Goal: Task Accomplishment & Management: Complete application form

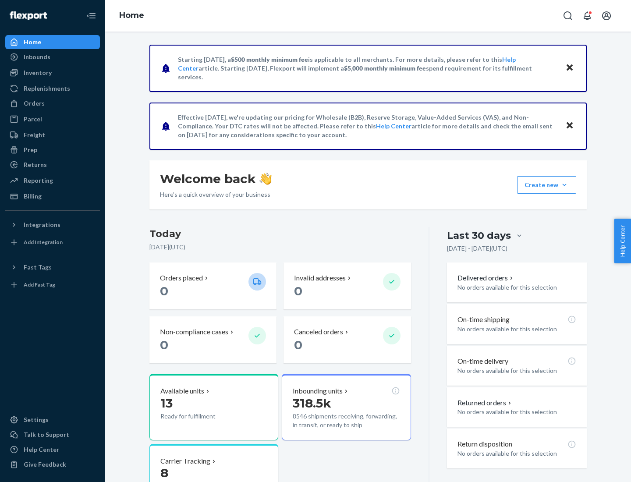
click at [564, 185] on button "Create new Create new inbound Create new order Create new product" at bounding box center [546, 185] width 59 height 18
click at [53, 57] on div "Inbounds" at bounding box center [52, 57] width 93 height 12
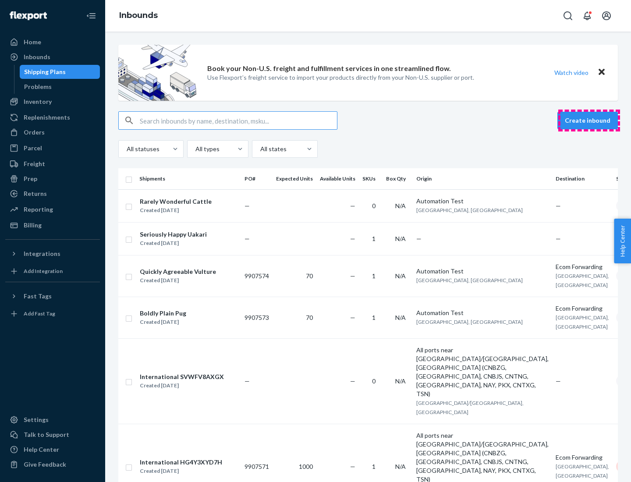
click at [589, 120] on button "Create inbound" at bounding box center [587, 121] width 60 height 18
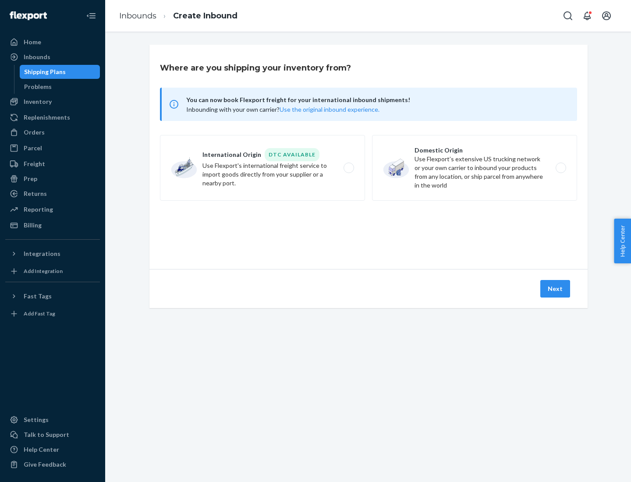
click at [474, 168] on label "Domestic Origin Use Flexport’s extensive US trucking network or your own carrie…" at bounding box center [474, 168] width 205 height 66
click at [560, 168] on input "Domestic Origin Use Flexport’s extensive US trucking network or your own carrie…" at bounding box center [563, 168] width 6 height 6
radio input "true"
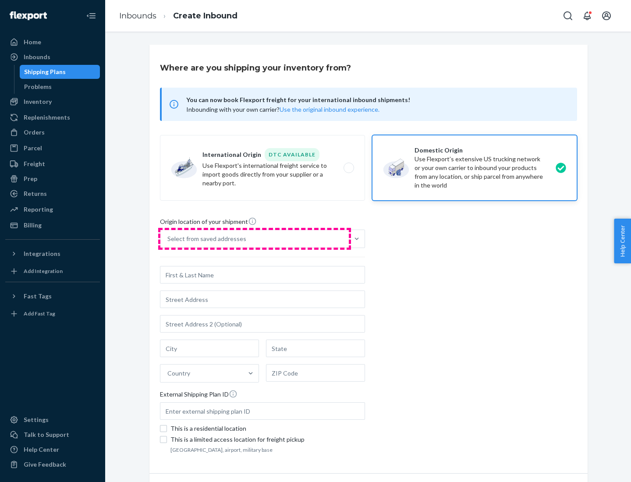
click at [254, 239] on div "Select from saved addresses" at bounding box center [254, 239] width 188 height 18
click at [168, 239] on input "Select from saved addresses" at bounding box center [167, 238] width 1 height 9
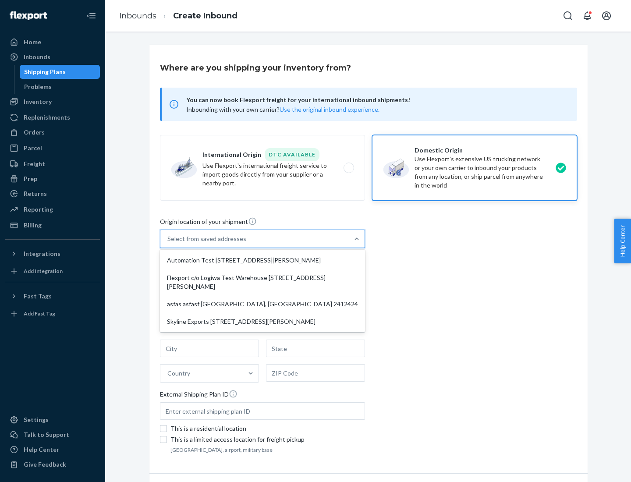
scroll to position [4, 0]
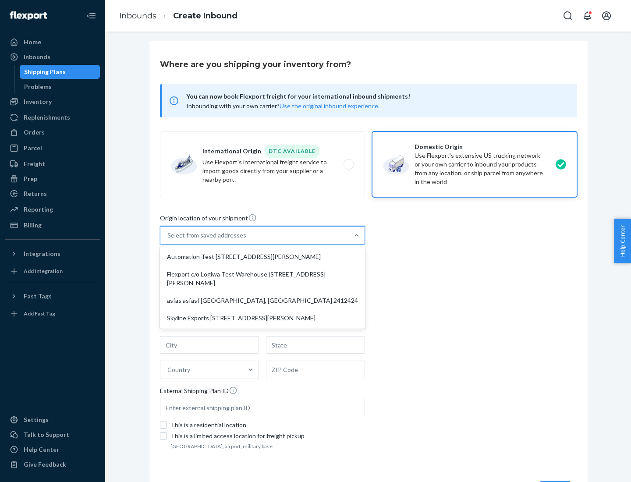
click at [262, 257] on div "Automation Test [STREET_ADDRESS][PERSON_NAME]" at bounding box center [262, 257] width 201 height 18
click at [168, 240] on input "option Automation Test [STREET_ADDRESS][PERSON_NAME] focused, 1 of 4. 4 results…" at bounding box center [167, 235] width 1 height 9
type input "Automation Test"
type input "9th Floor"
type input "[GEOGRAPHIC_DATA]"
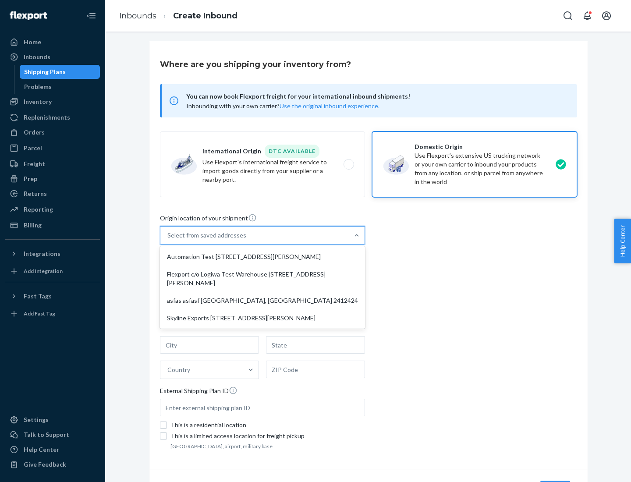
type input "CA"
type input "94104"
type input "[STREET_ADDRESS][PERSON_NAME]"
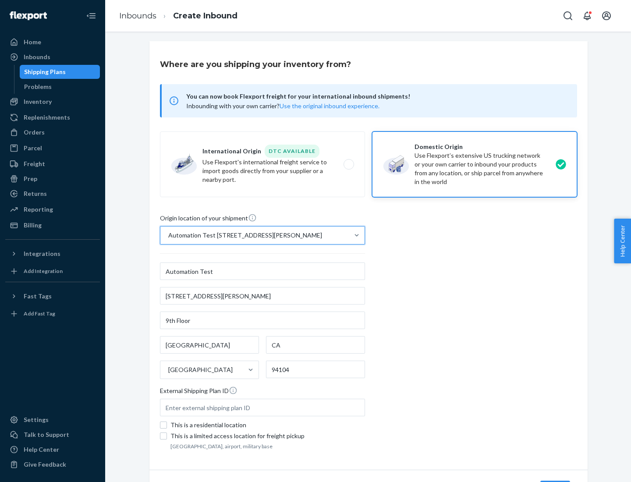
scroll to position [51, 0]
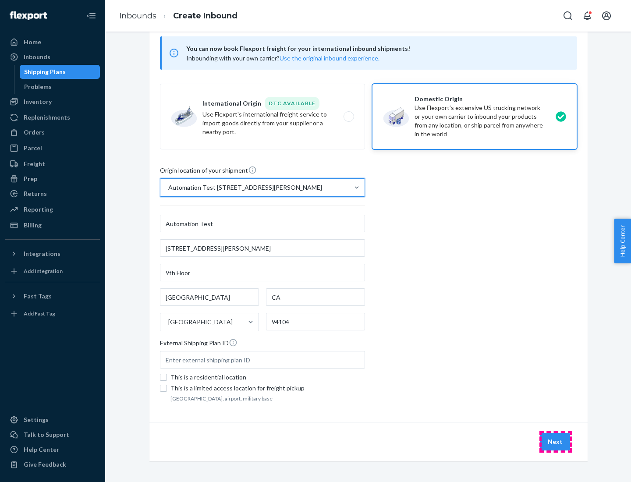
click at [555, 442] on button "Next" at bounding box center [555, 442] width 30 height 18
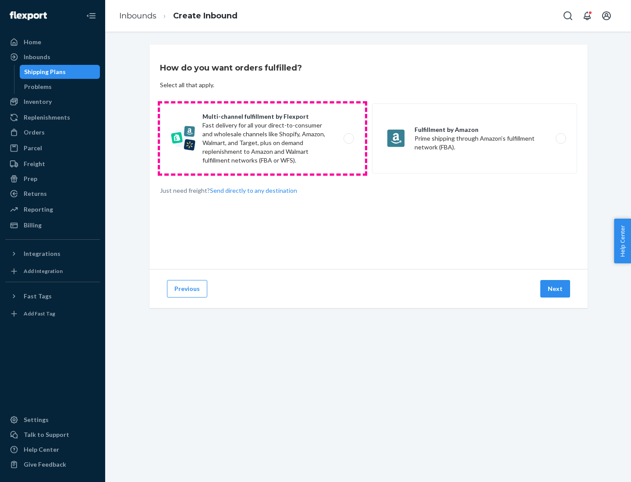
click at [262, 138] on label "Multi-channel fulfillment by Flexport Fast delivery for all your direct-to-cons…" at bounding box center [262, 138] width 205 height 70
click at [348, 138] on input "Multi-channel fulfillment by Flexport Fast delivery for all your direct-to-cons…" at bounding box center [351, 139] width 6 height 6
radio input "true"
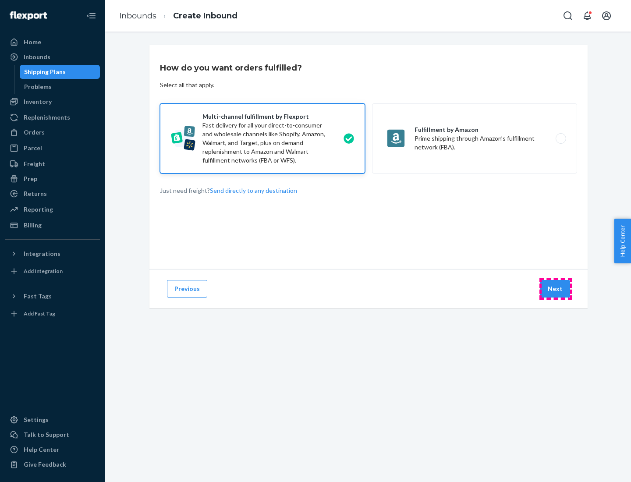
click at [555, 289] on button "Next" at bounding box center [555, 289] width 30 height 18
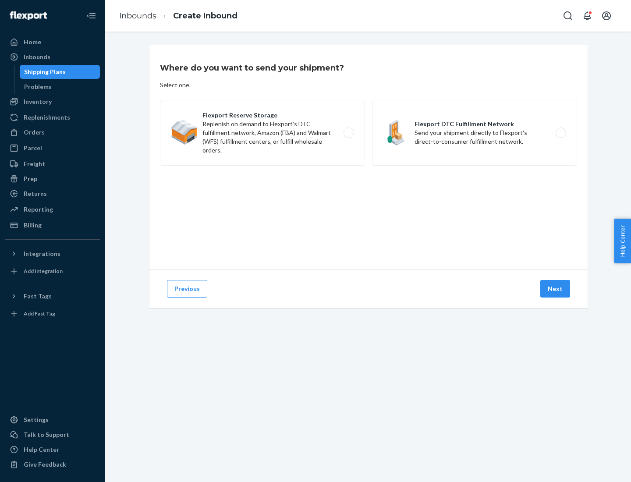
click at [474, 133] on label "Flexport DTC Fulfillment Network Send your shipment directly to Flexport's dire…" at bounding box center [474, 133] width 205 height 66
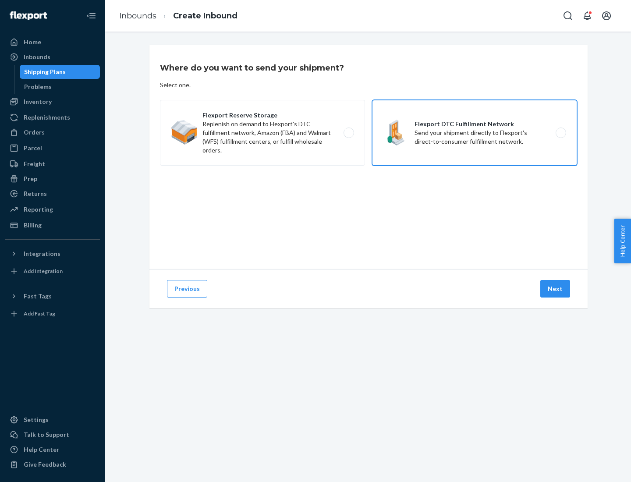
click at [560, 133] on input "Flexport DTC Fulfillment Network Send your shipment directly to Flexport's dire…" at bounding box center [563, 133] width 6 height 6
radio input "true"
click at [555, 289] on button "Next" at bounding box center [555, 289] width 30 height 18
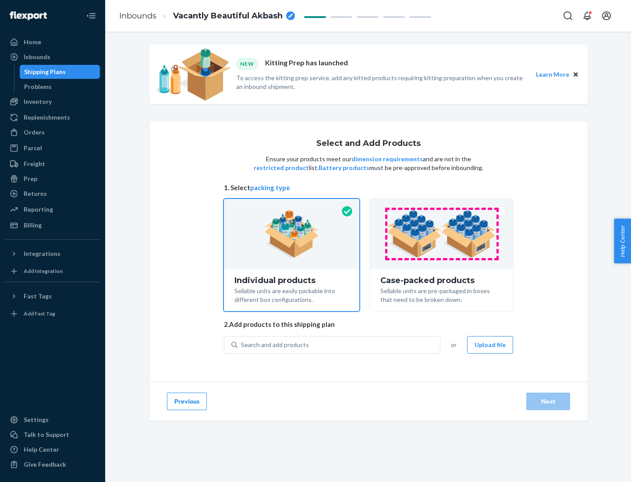
click at [442, 234] on img at bounding box center [441, 234] width 109 height 48
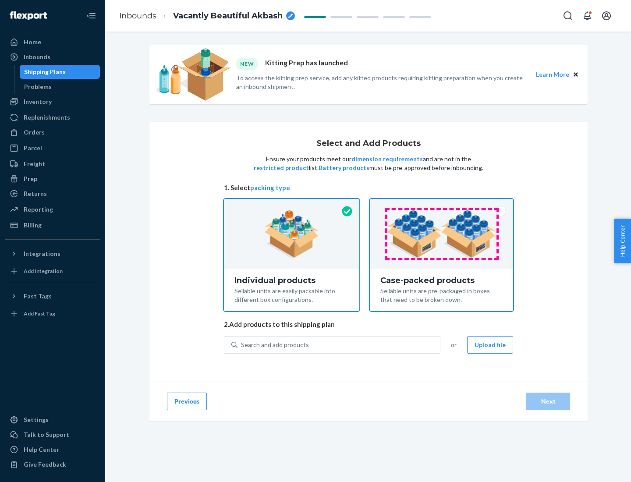
click at [442, 205] on input "Case-packed products Sellable units are pre-packaged in boxes that need to be b…" at bounding box center [441, 202] width 6 height 6
radio input "true"
radio input "false"
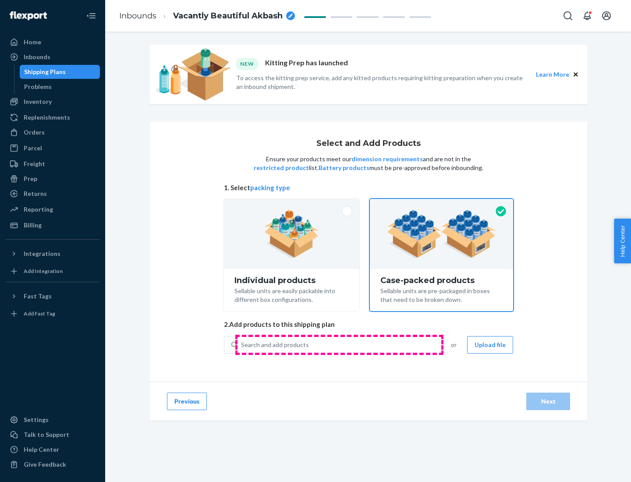
click at [339, 344] on div "Search and add products" at bounding box center [338, 345] width 202 height 16
click at [242, 344] on input "Search and add products" at bounding box center [241, 344] width 1 height 9
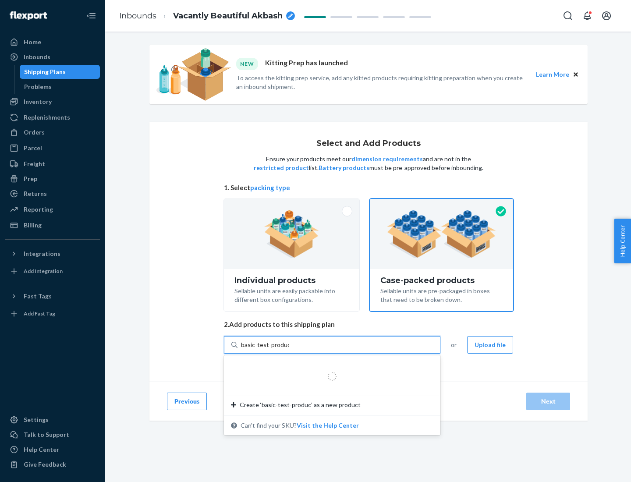
type input "basic-test-product-1"
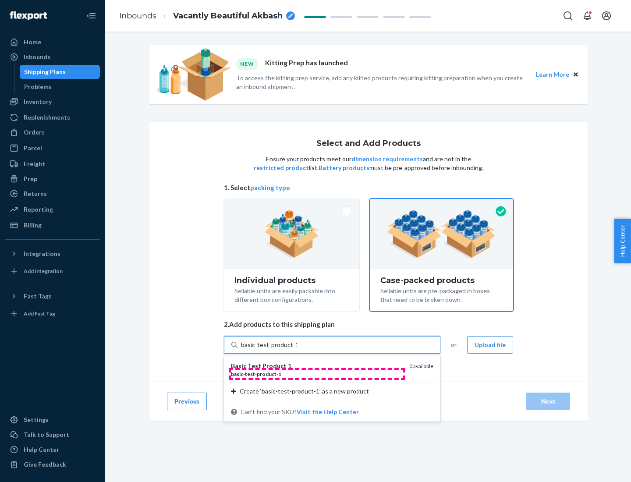
click at [317, 374] on div "basic - test - product - 1" at bounding box center [316, 373] width 171 height 7
click at [297, 349] on input "basic-test-product-1" at bounding box center [269, 344] width 56 height 9
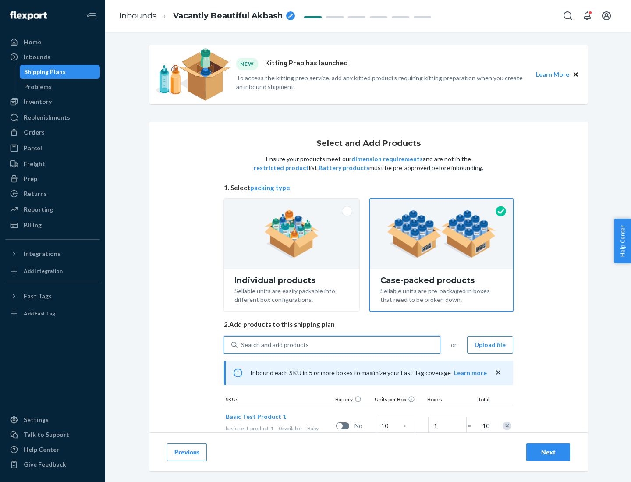
scroll to position [32, 0]
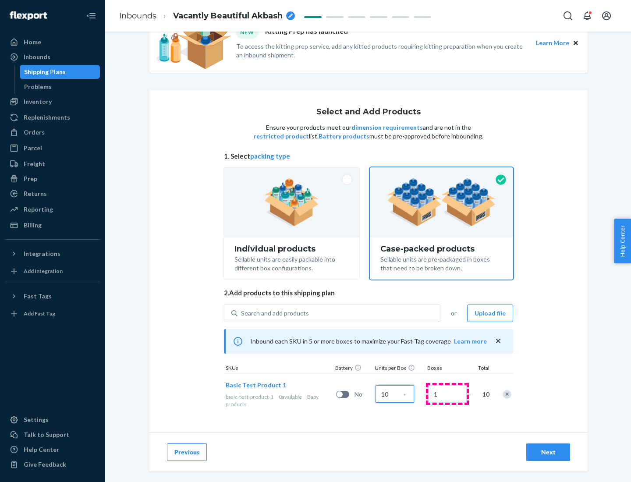
type input "10"
type input "7"
click at [548, 452] on div "Next" at bounding box center [547, 452] width 29 height 9
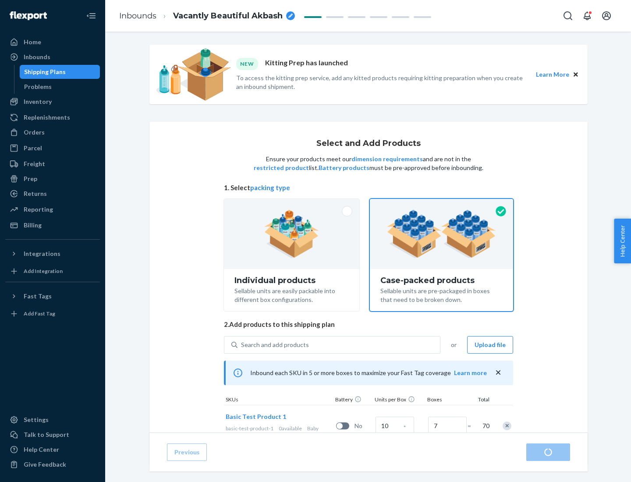
radio input "true"
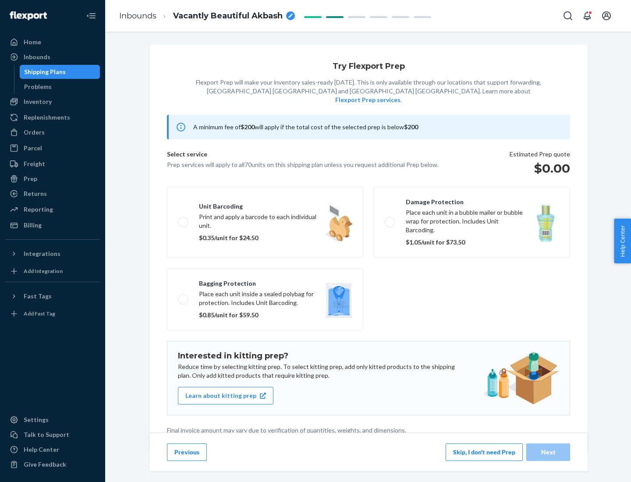
scroll to position [2, 0]
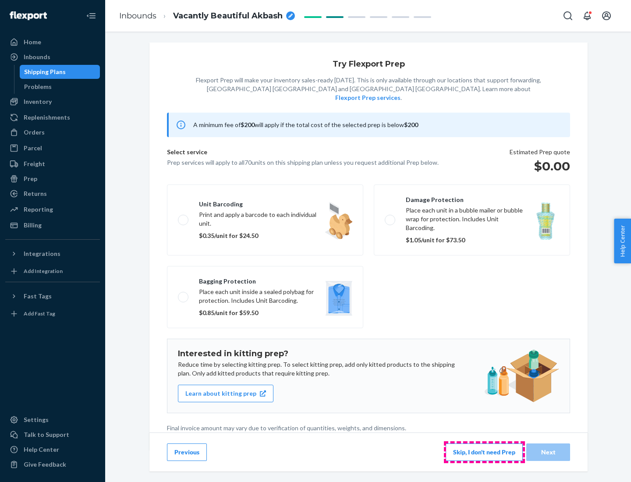
click at [484, 452] on button "Skip, I don't need Prep" at bounding box center [483, 452] width 77 height 18
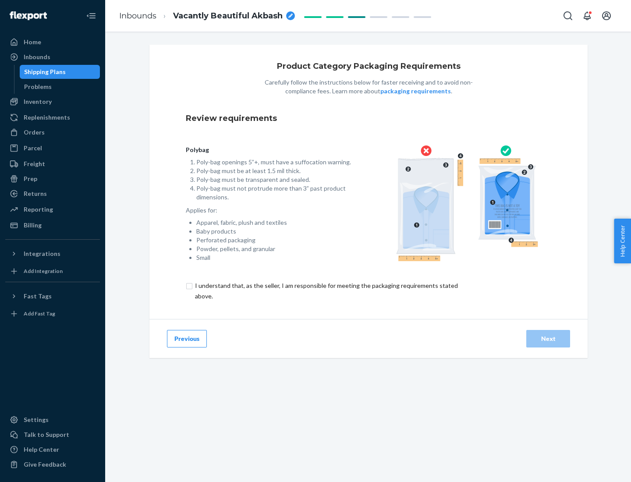
click at [325, 290] on input "checkbox" at bounding box center [331, 290] width 291 height 21
checkbox input "true"
click at [548, 338] on div "Next" at bounding box center [547, 338] width 29 height 9
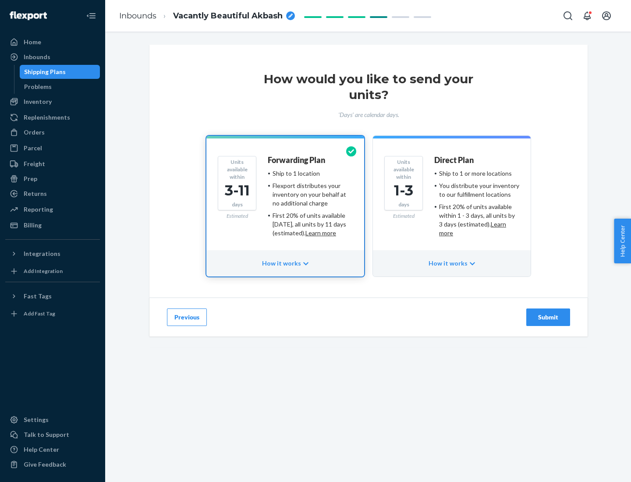
click at [452, 200] on ul "Ship to 1 or more locations You distribute your inventory to our fulfillment lo…" at bounding box center [476, 203] width 85 height 68
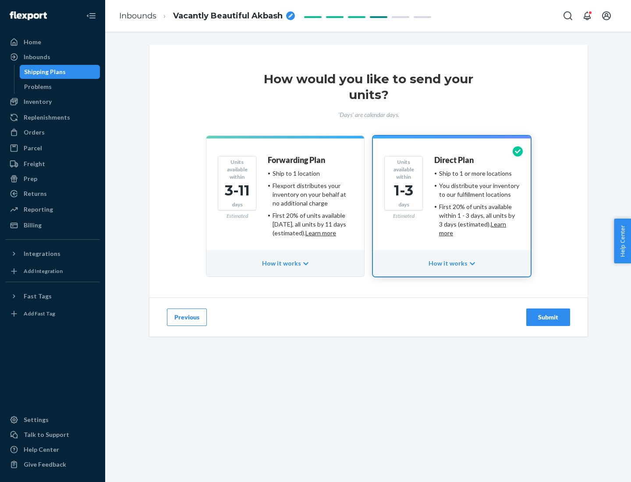
click at [548, 317] on div "Submit" at bounding box center [547, 317] width 29 height 9
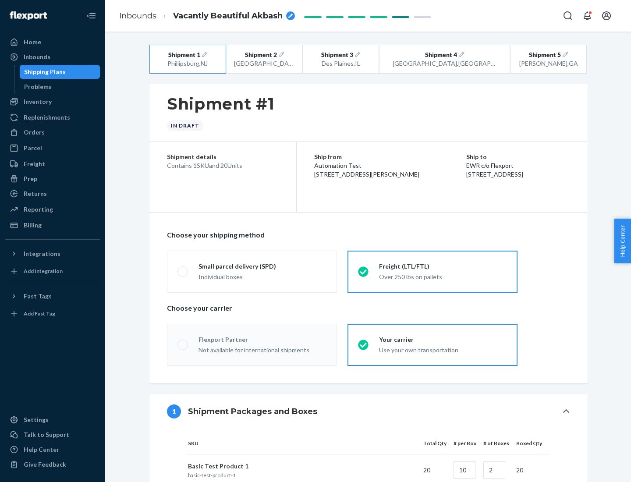
radio input "true"
radio input "false"
radio input "true"
radio input "false"
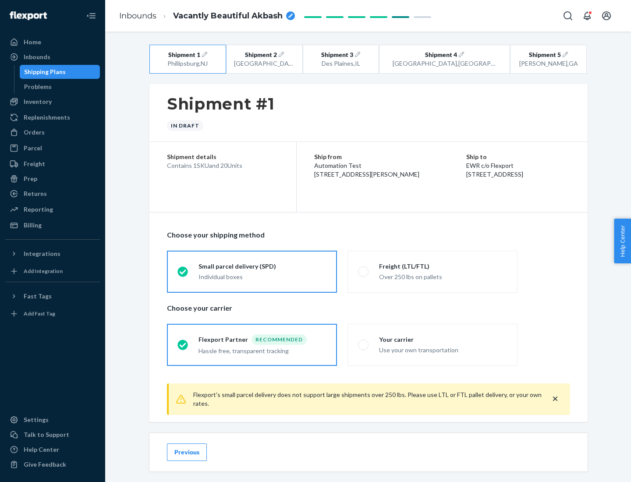
scroll to position [10, 0]
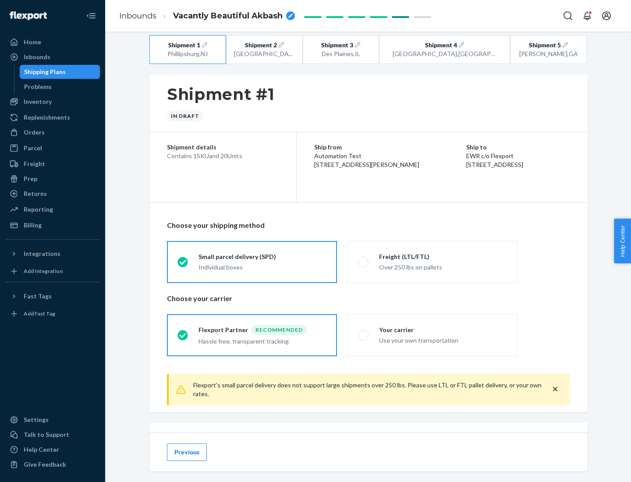
click at [443, 256] on div "Freight (LTL/FTL)" at bounding box center [443, 256] width 128 height 9
click at [364, 259] on input "Freight (LTL/FTL) Over 250 lbs on pallets" at bounding box center [361, 262] width 6 height 6
radio input "true"
radio input "false"
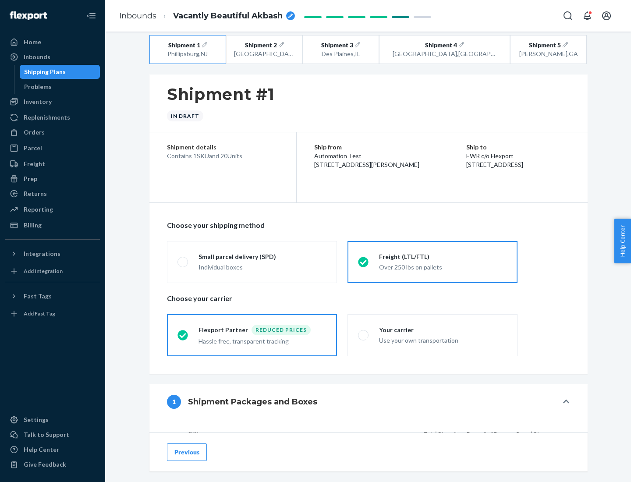
scroll to position [83, 0]
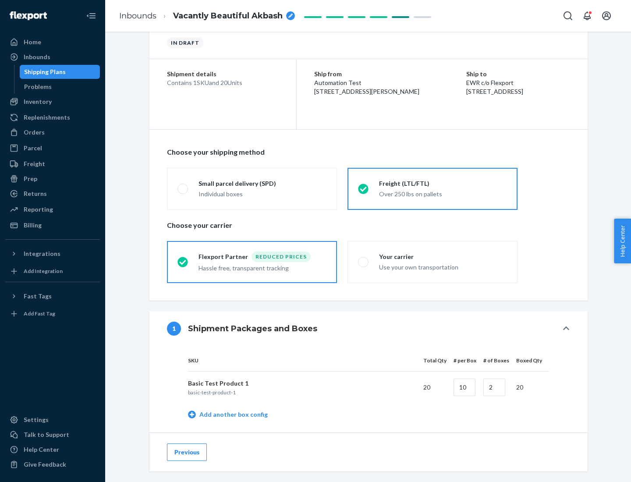
click at [443, 256] on div "Your carrier" at bounding box center [443, 256] width 128 height 9
click at [364, 259] on input "Your carrier Use your own transportation" at bounding box center [361, 262] width 6 height 6
radio input "true"
radio input "false"
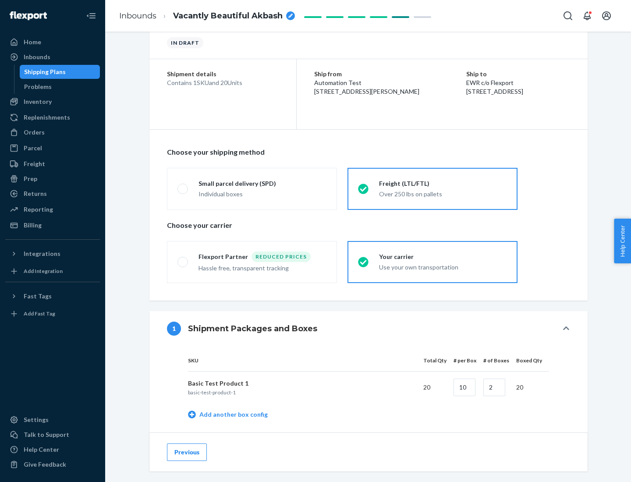
scroll to position [277, 0]
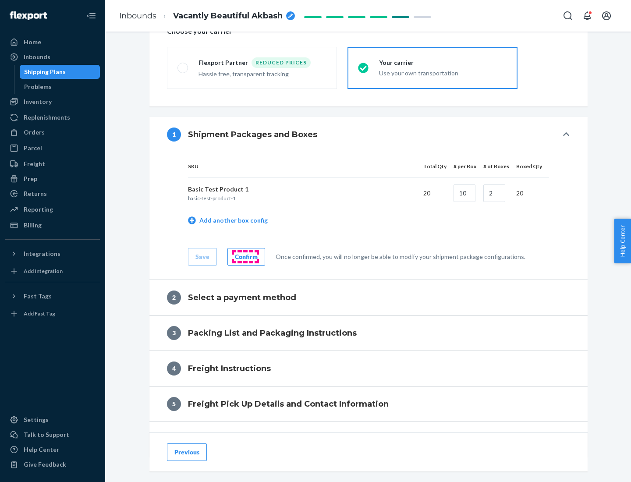
click at [245, 256] on div "Confirm" at bounding box center [246, 256] width 23 height 9
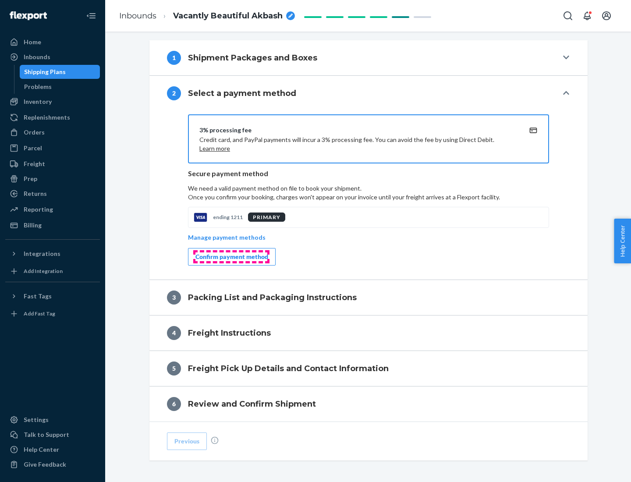
click at [231, 257] on div "Confirm payment method" at bounding box center [231, 256] width 73 height 9
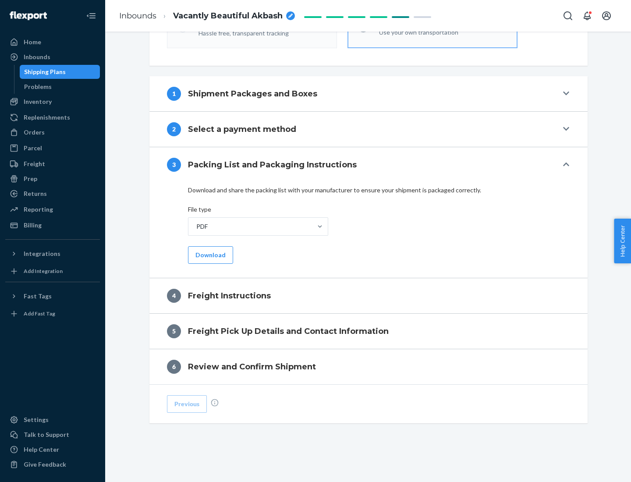
scroll to position [316, 0]
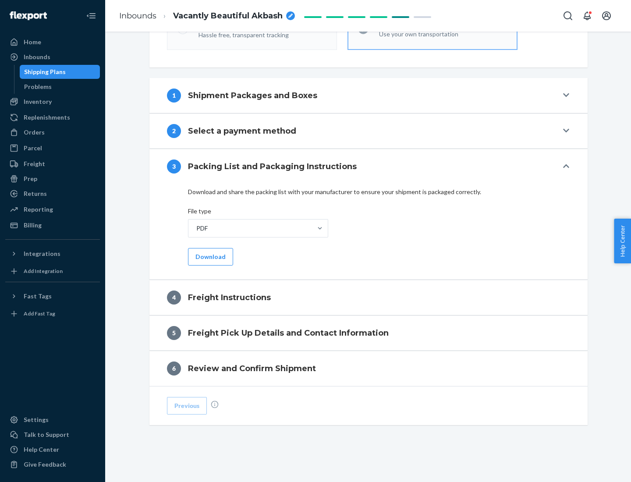
click at [209, 256] on button "Download" at bounding box center [210, 257] width 45 height 18
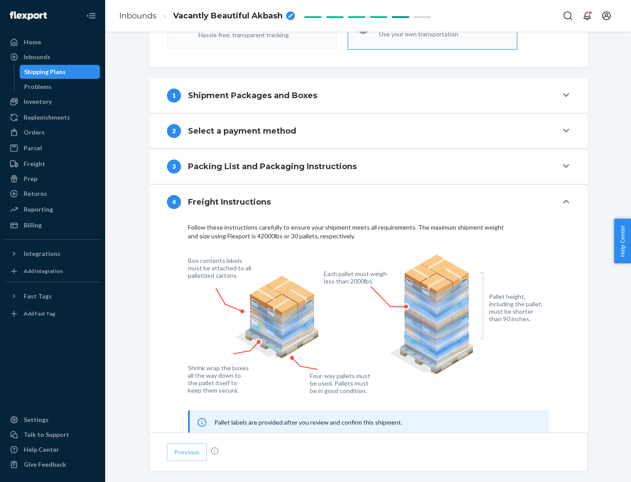
scroll to position [530, 0]
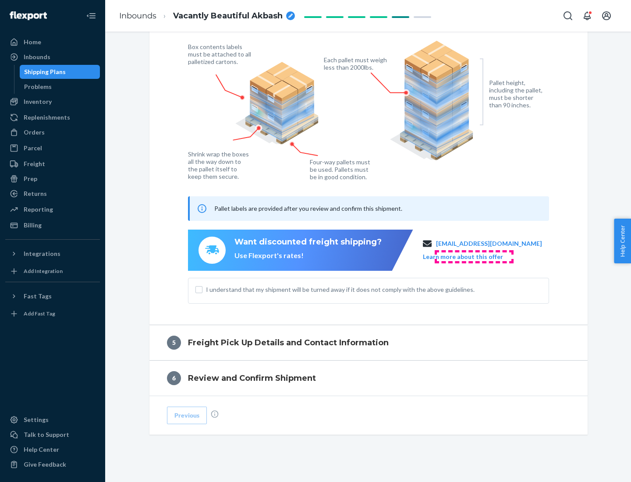
click at [473, 256] on button "Learn more about this offer" at bounding box center [463, 256] width 80 height 9
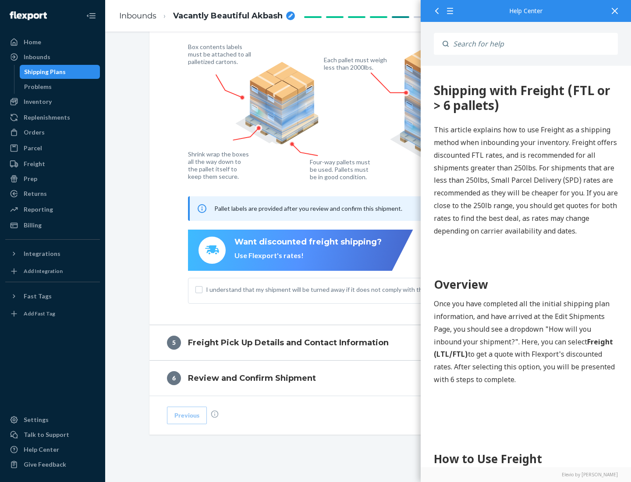
scroll to position [0, 0]
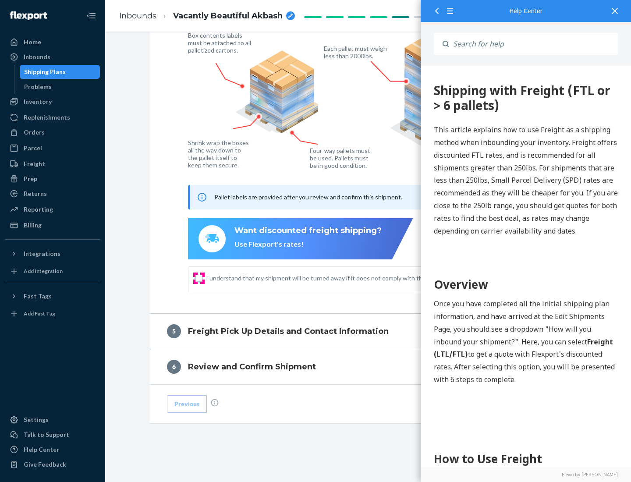
click at [199, 278] on input "I understand that my shipment will be turned away if it does not comply with th…" at bounding box center [198, 278] width 7 height 7
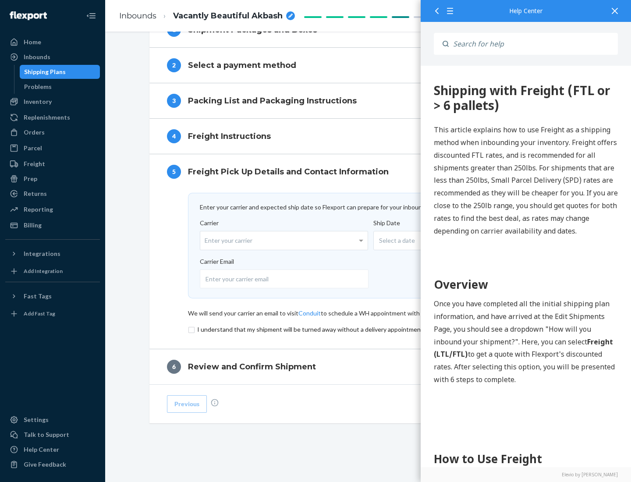
scroll to position [382, 0]
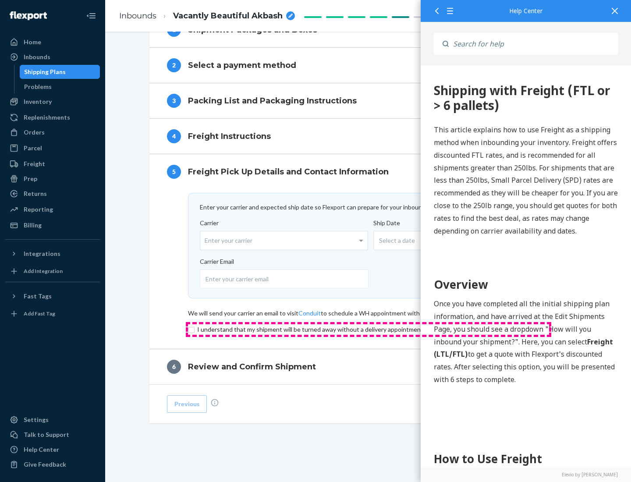
click at [368, 329] on input "checkbox" at bounding box center [368, 329] width 361 height 11
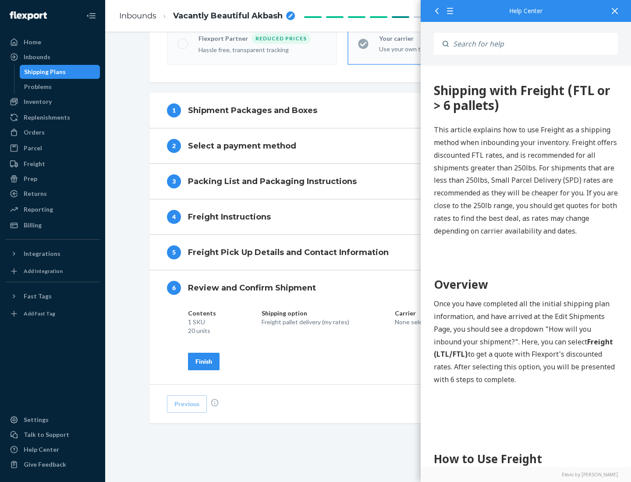
scroll to position [301, 0]
click at [204, 361] on div "Finish" at bounding box center [203, 361] width 17 height 9
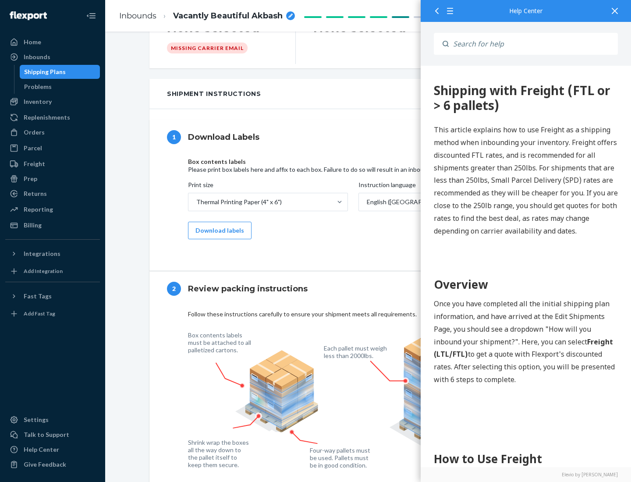
scroll to position [0, 0]
